Goal: Entertainment & Leisure: Consume media (video, audio)

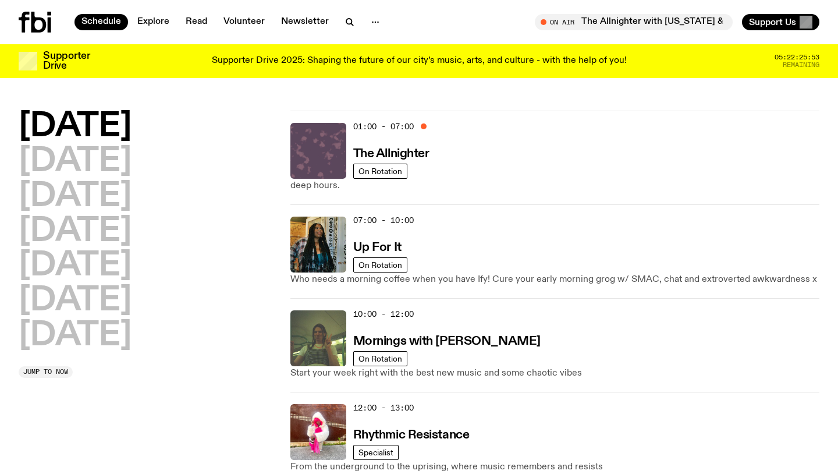
click at [322, 160] on img at bounding box center [318, 151] width 56 height 56
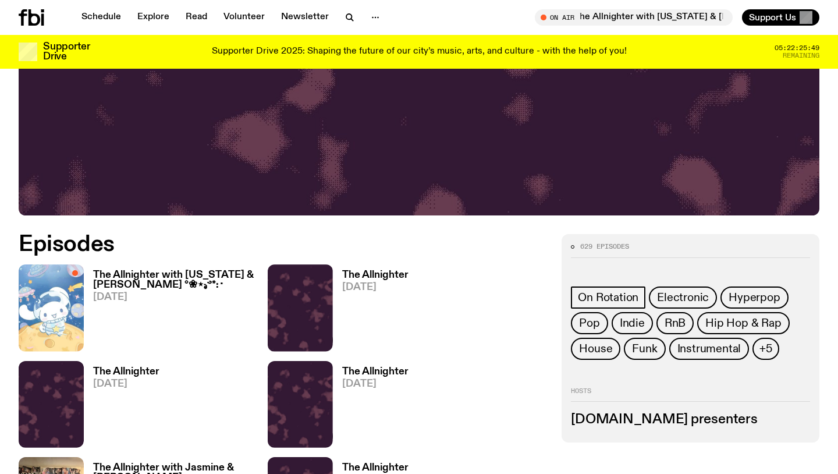
scroll to position [524, 0]
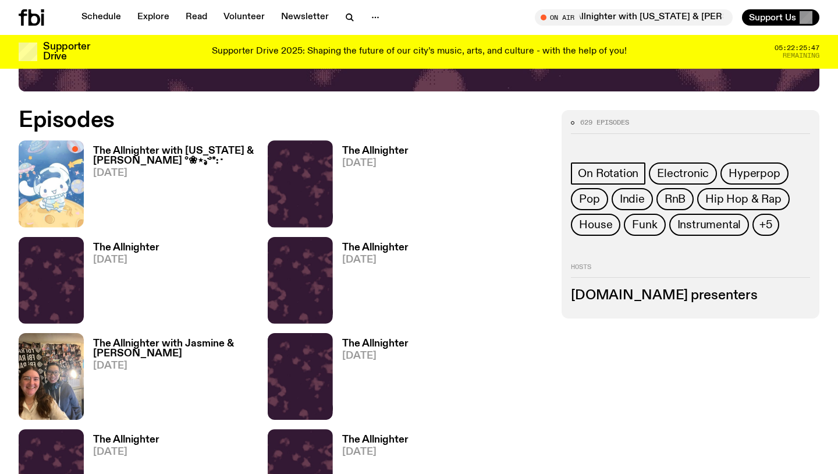
click at [140, 154] on h3 "The Allnighter with [US_STATE] & [PERSON_NAME] °❀⋆.ೃ࿔*:･" at bounding box center [180, 156] width 175 height 20
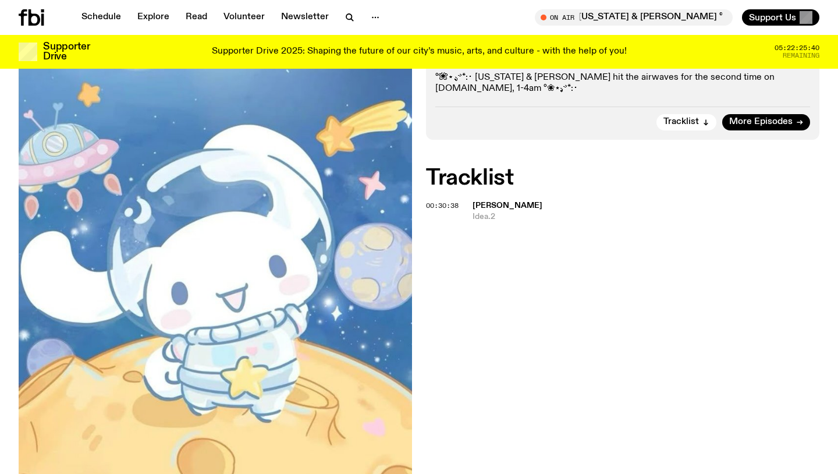
scroll to position [291, 0]
